Goal: Task Accomplishment & Management: Complete application form

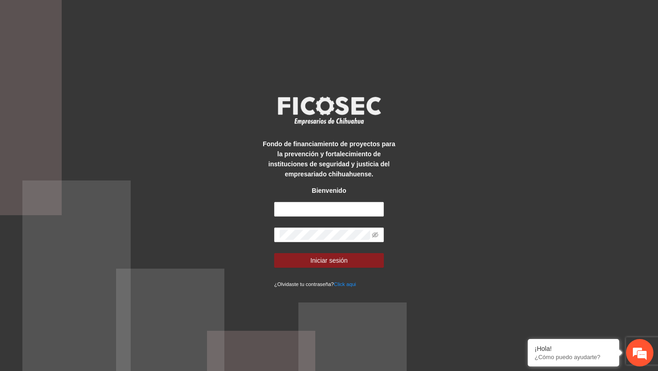
click at [325, 217] on form "Iniciar sesión ¿Olvidaste tu contraseña? Click aqui" at bounding box center [329, 245] width 110 height 87
click at [328, 214] on input "text" at bounding box center [329, 209] width 110 height 15
type input "**********"
click at [378, 234] on span at bounding box center [329, 234] width 110 height 15
click at [373, 234] on icon "eye-invisible" at bounding box center [375, 235] width 6 height 6
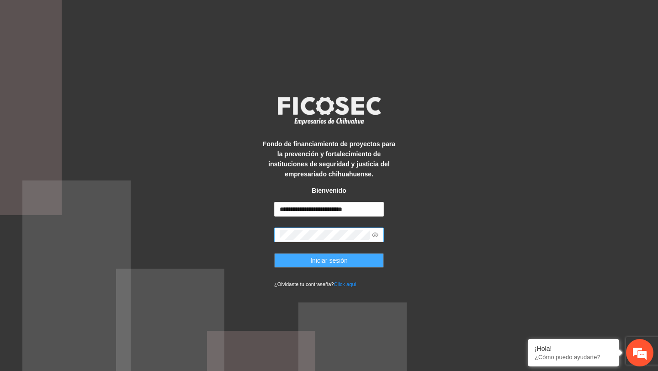
click at [366, 253] on button "Iniciar sesión" at bounding box center [329, 260] width 110 height 15
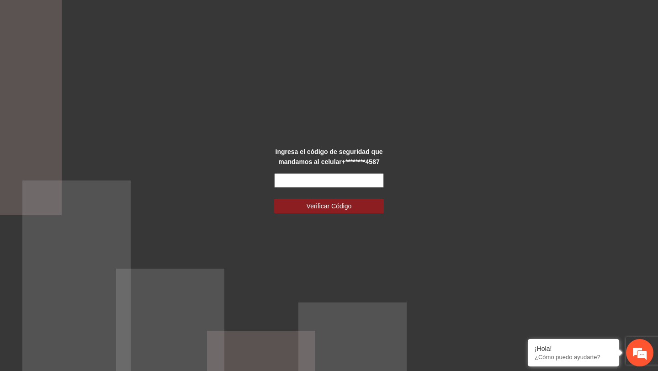
click at [322, 176] on input "text" at bounding box center [329, 180] width 110 height 15
type input "******"
click at [274, 199] on button "Verificar Código" at bounding box center [329, 206] width 110 height 15
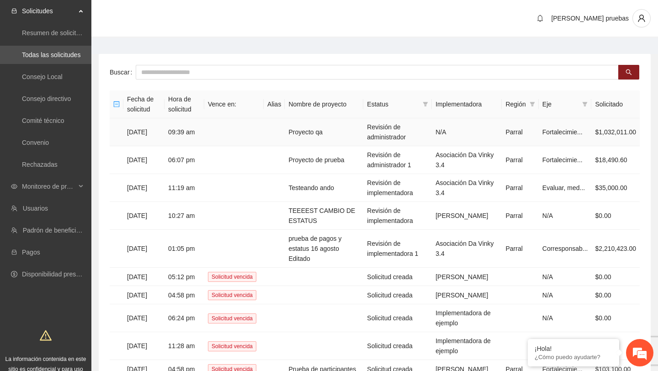
click at [354, 132] on td "Proyecto qa" at bounding box center [323, 132] width 79 height 28
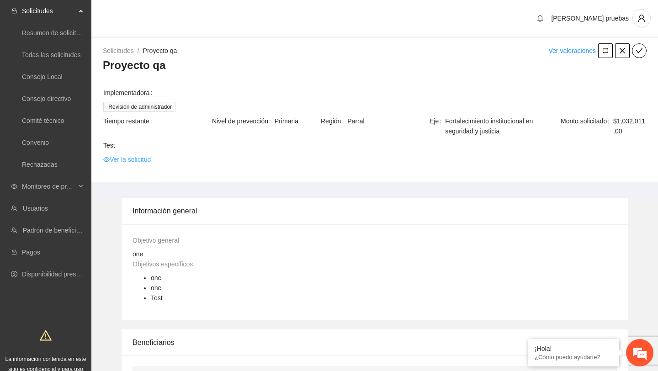
click at [146, 162] on link "Ver la solicitud" at bounding box center [126, 159] width 47 height 10
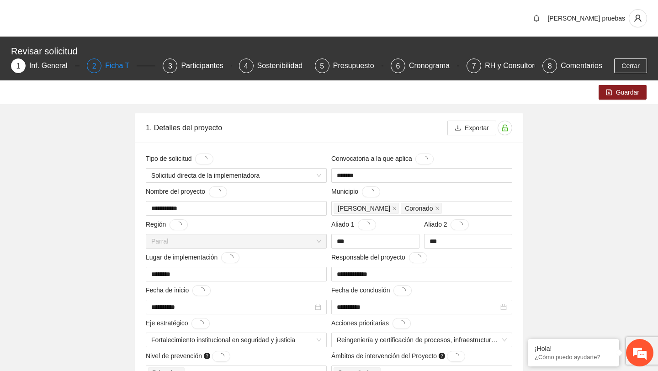
click at [128, 68] on div "Ficha T" at bounding box center [121, 65] width 32 height 15
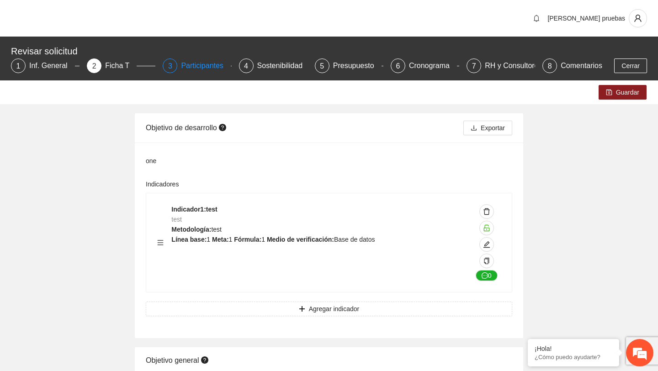
click at [175, 64] on div "3" at bounding box center [170, 65] width 15 height 15
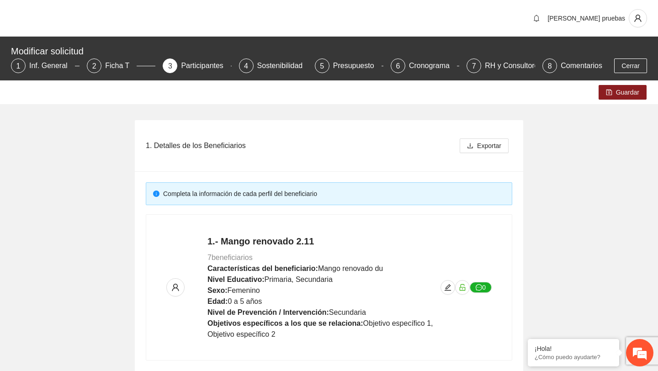
scroll to position [55, 0]
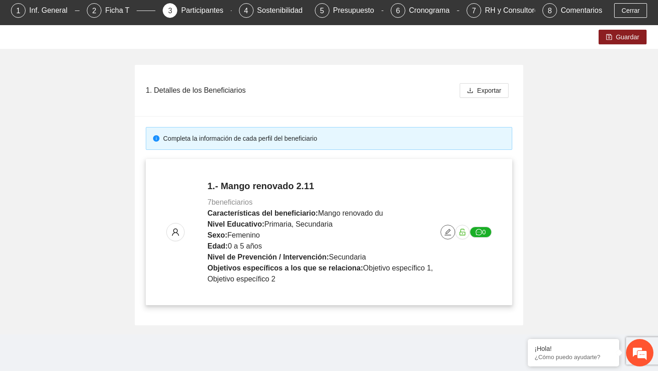
click at [447, 234] on icon "edit" at bounding box center [447, 231] width 7 height 7
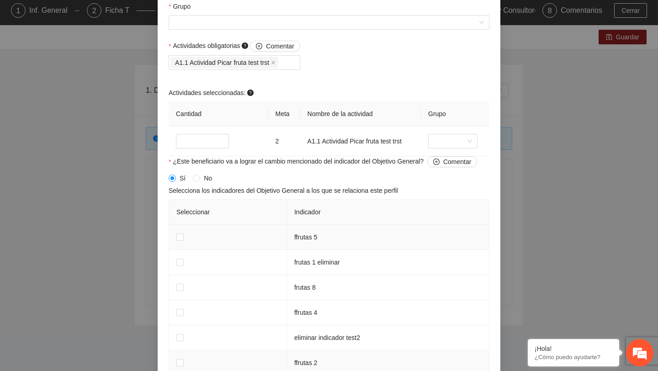
scroll to position [862, 0]
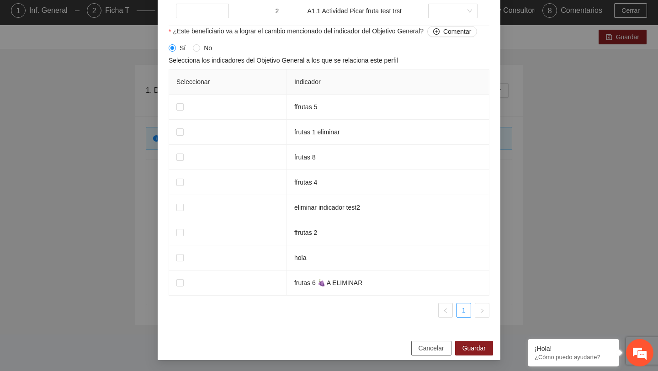
click at [421, 354] on button "Cancelar" at bounding box center [431, 348] width 40 height 15
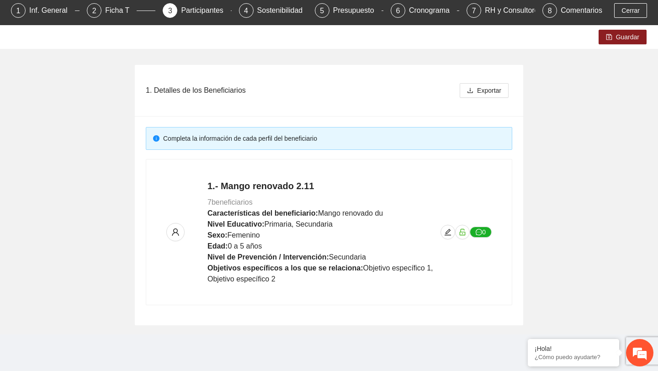
scroll to position [697, 0]
